Goal: Navigation & Orientation: Find specific page/section

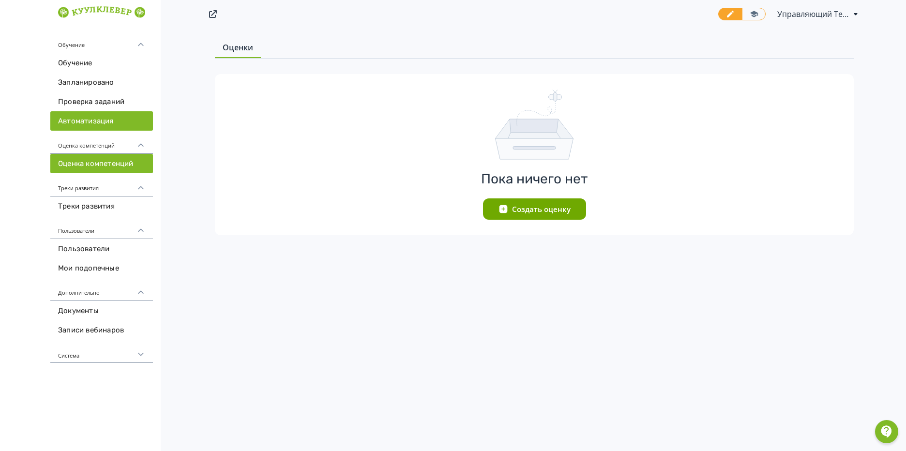
click at [91, 127] on link "Автоматизация" at bounding box center [101, 120] width 103 height 19
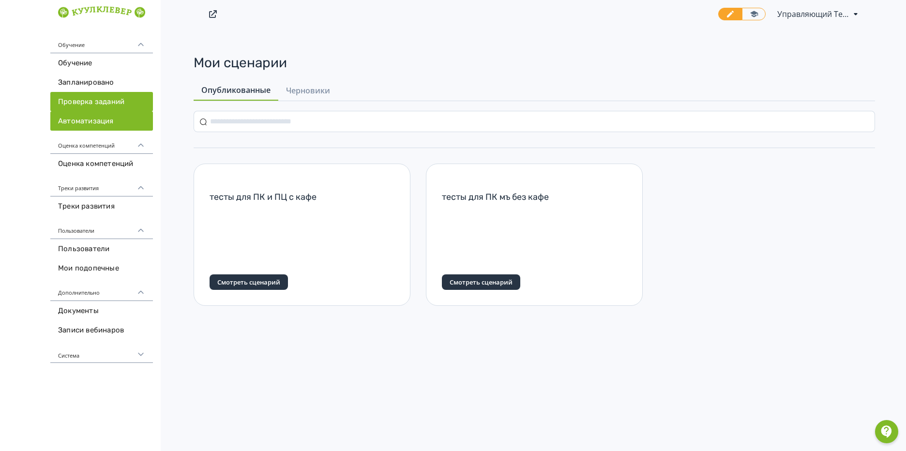
click at [88, 103] on link "Проверка заданий" at bounding box center [101, 101] width 103 height 19
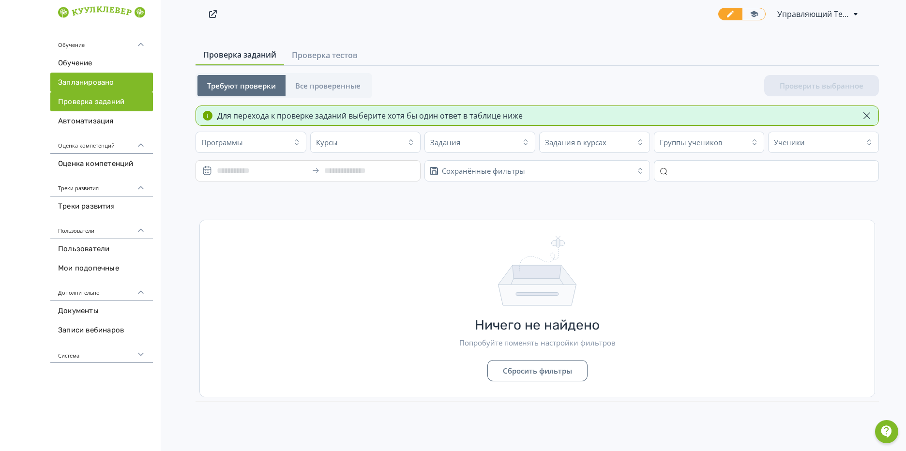
click at [97, 85] on link "Запланировано" at bounding box center [101, 82] width 103 height 19
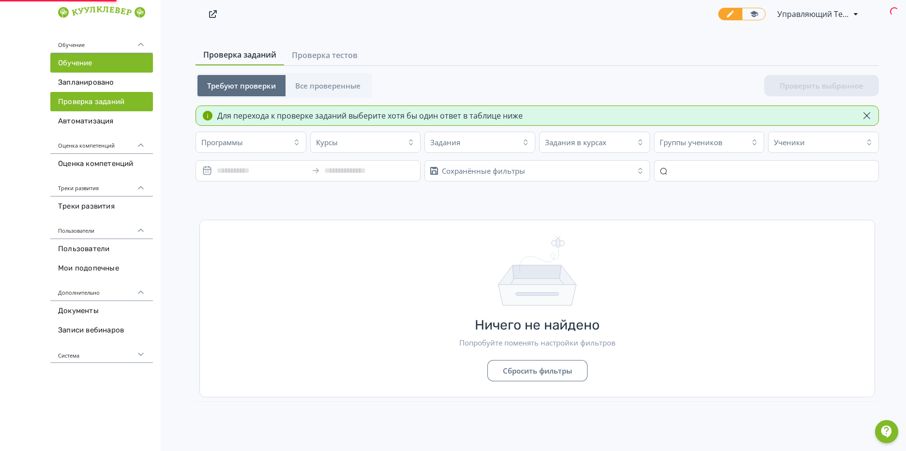
click at [97, 60] on link "Обучение" at bounding box center [101, 62] width 103 height 19
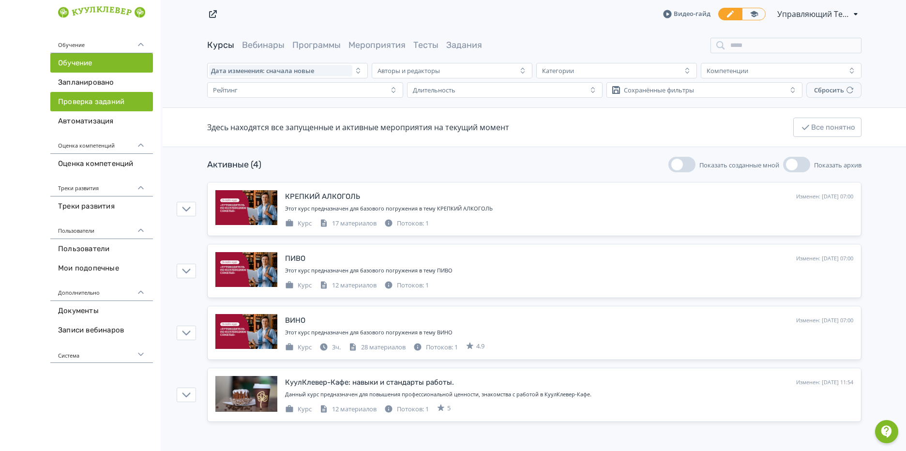
click at [94, 95] on link "Проверка заданий" at bounding box center [101, 101] width 103 height 19
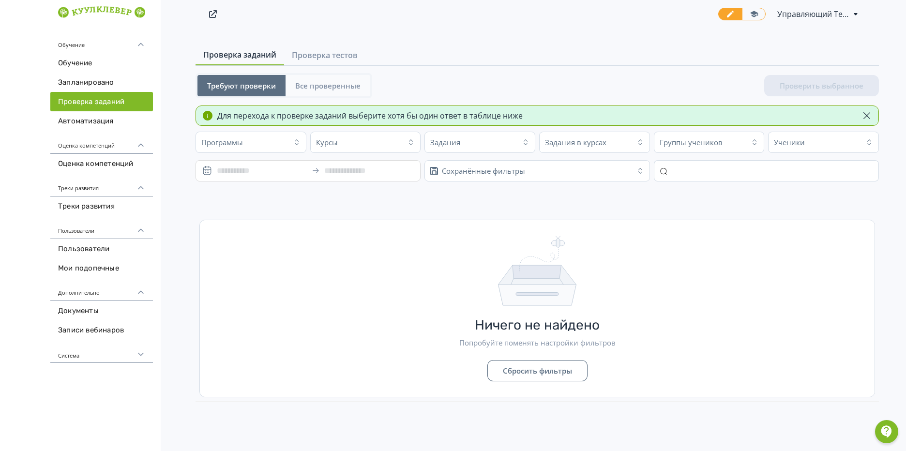
click at [330, 75] on div "Требуют проверки Все проверенные" at bounding box center [284, 85] width 177 height 25
click at [332, 83] on span "Все проверенные" at bounding box center [327, 86] width 65 height 10
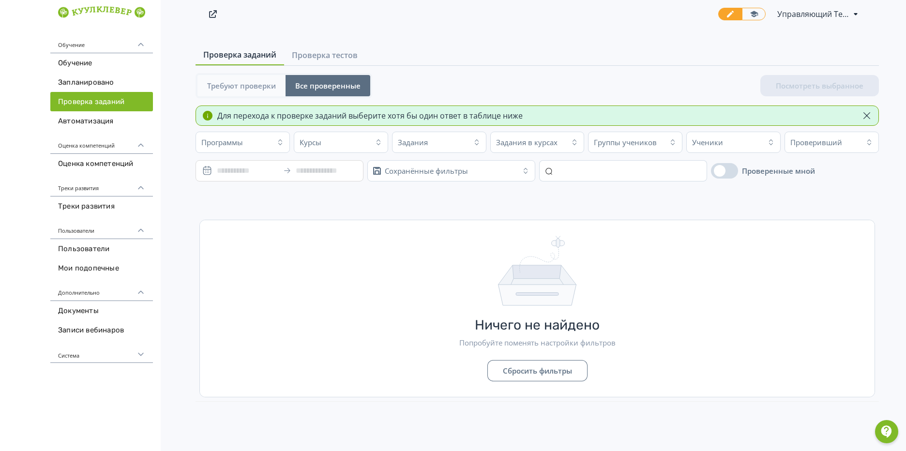
click at [250, 87] on span "Требуют проверки" at bounding box center [241, 86] width 69 height 10
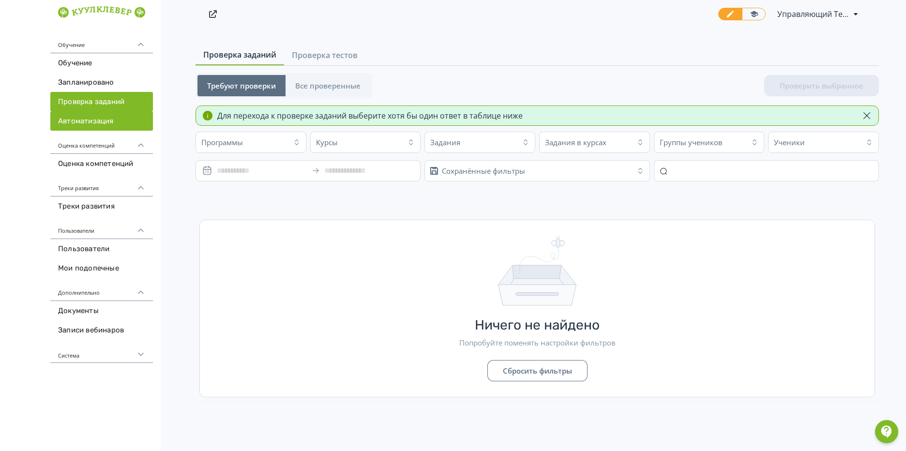
click at [93, 120] on link "Автоматизация" at bounding box center [101, 120] width 103 height 19
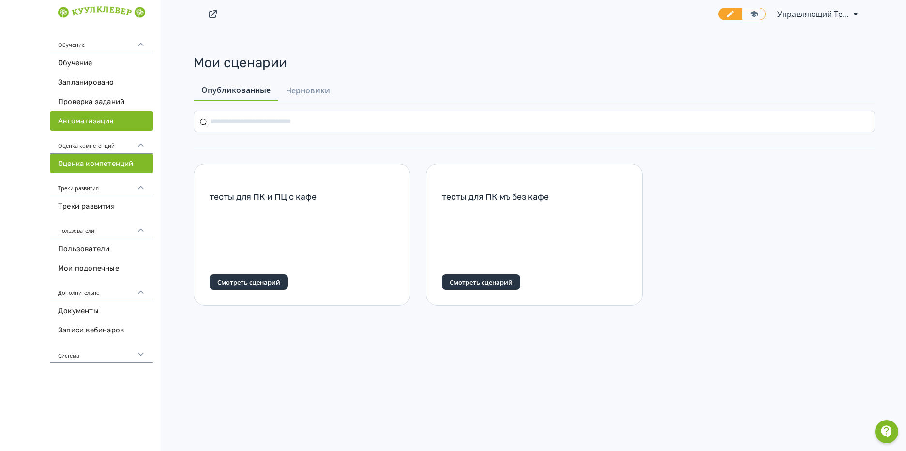
click at [83, 166] on link "Оценка компетенций" at bounding box center [101, 163] width 103 height 19
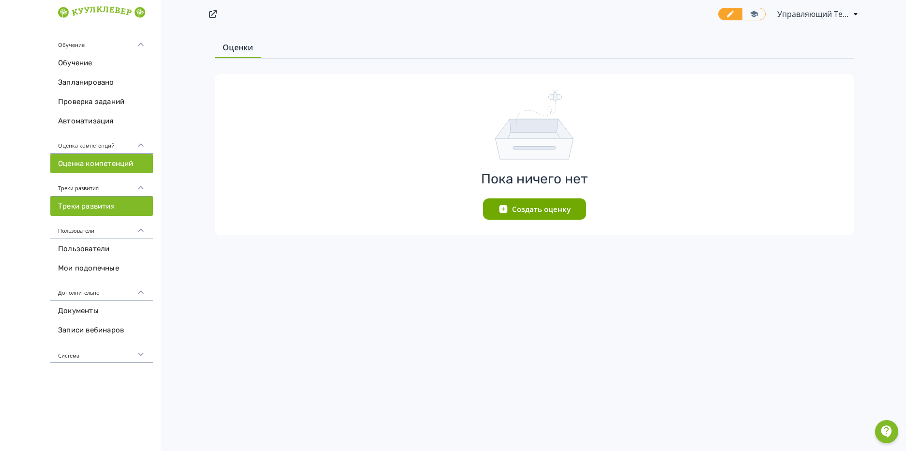
click at [80, 207] on link "Треки развития" at bounding box center [101, 205] width 103 height 19
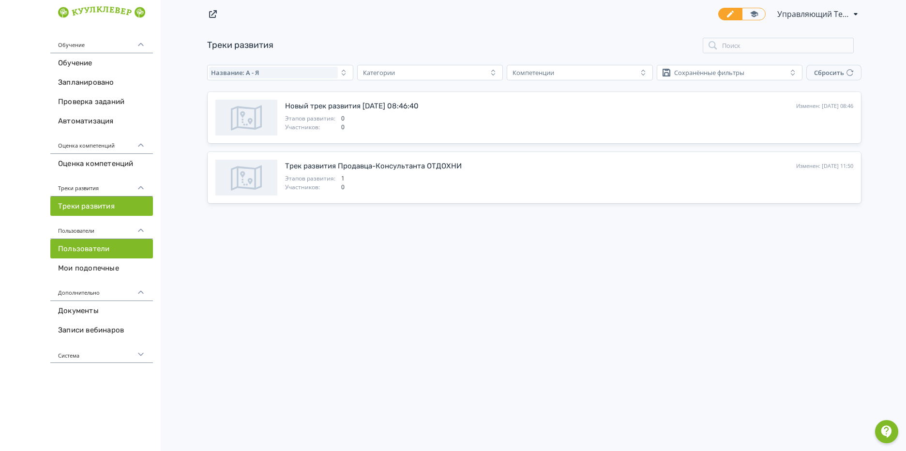
click at [91, 246] on link "Пользователи" at bounding box center [101, 248] width 103 height 19
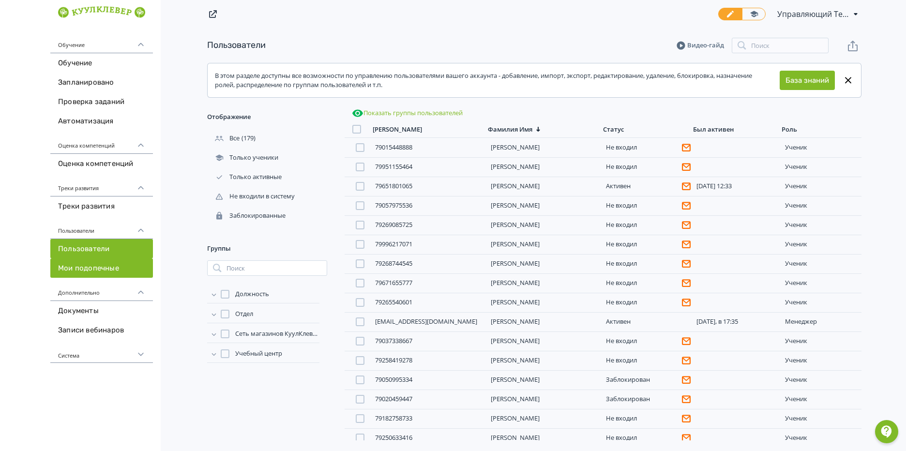
click at [99, 268] on link "Мои подопечные" at bounding box center [101, 267] width 103 height 19
